Goal: Register for event/course

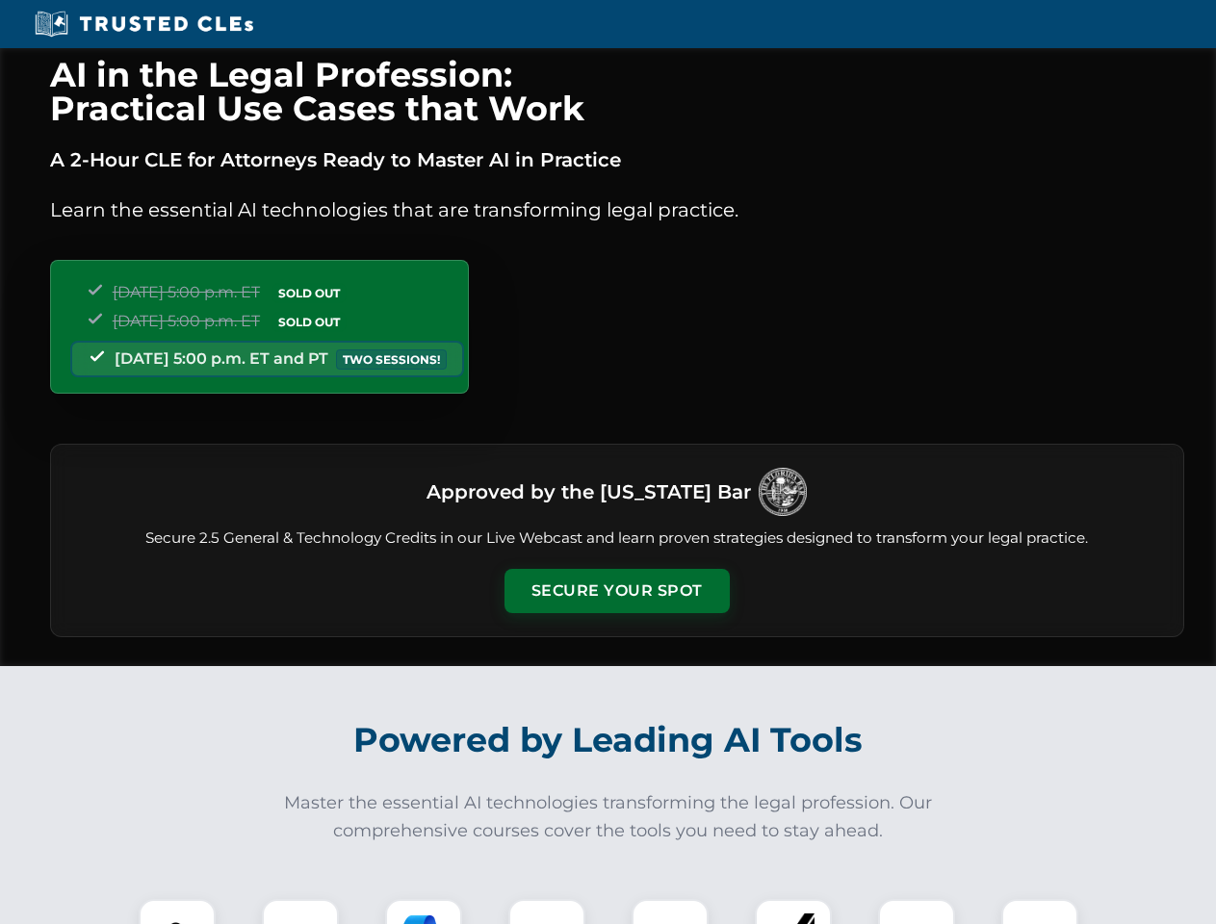
click at [616, 591] on button "Secure Your Spot" at bounding box center [617, 591] width 225 height 44
click at [177, 912] on img at bounding box center [177, 938] width 56 height 56
